Goal: Information Seeking & Learning: Learn about a topic

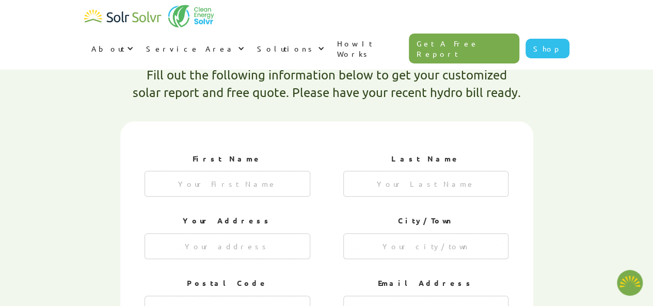
click at [222, 66] on h1 "Fill out the following information below to get your customized solar report an…" at bounding box center [327, 83] width 388 height 35
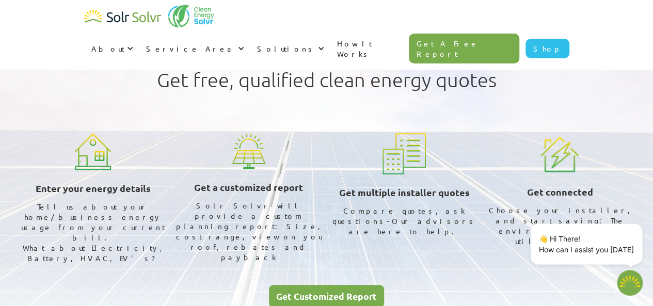
type textarea "x"
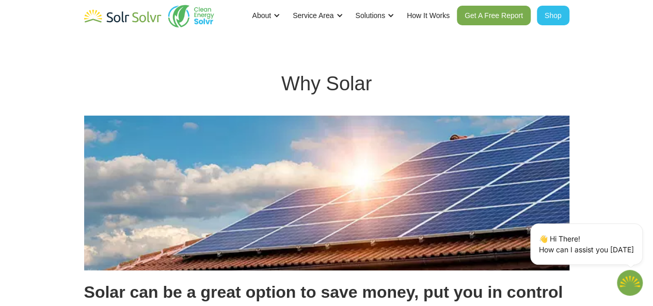
click at [217, 84] on h1 "Why Solar" at bounding box center [326, 83] width 485 height 23
type textarea "x"
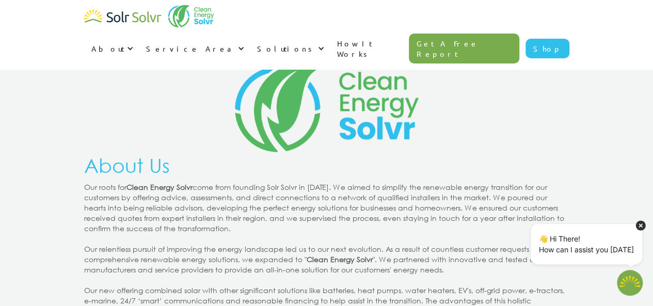
click at [640, 225] on icon at bounding box center [640, 225] width 10 height 10
type textarea "x"
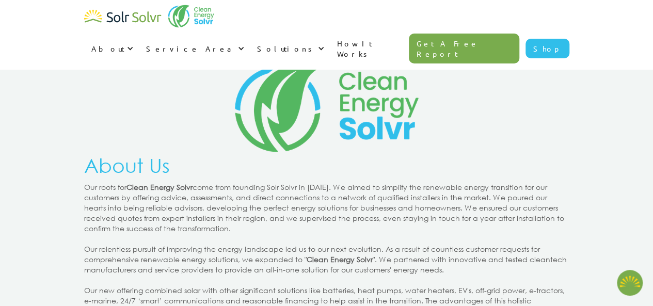
click at [142, 183] on strong "Clean Energy Solvr" at bounding box center [159, 187] width 66 height 10
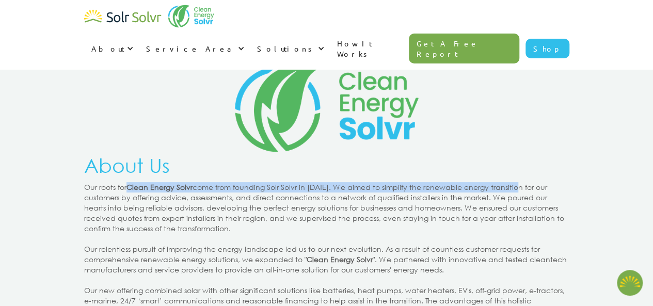
drag, startPoint x: 142, startPoint y: 183, endPoint x: 492, endPoint y: 190, distance: 349.9
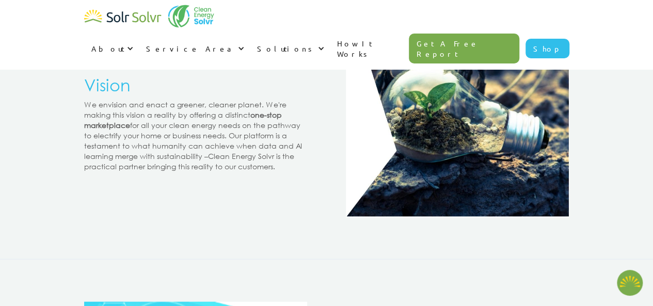
scroll to position [1083, 0]
